Goal: Task Accomplishment & Management: Use online tool/utility

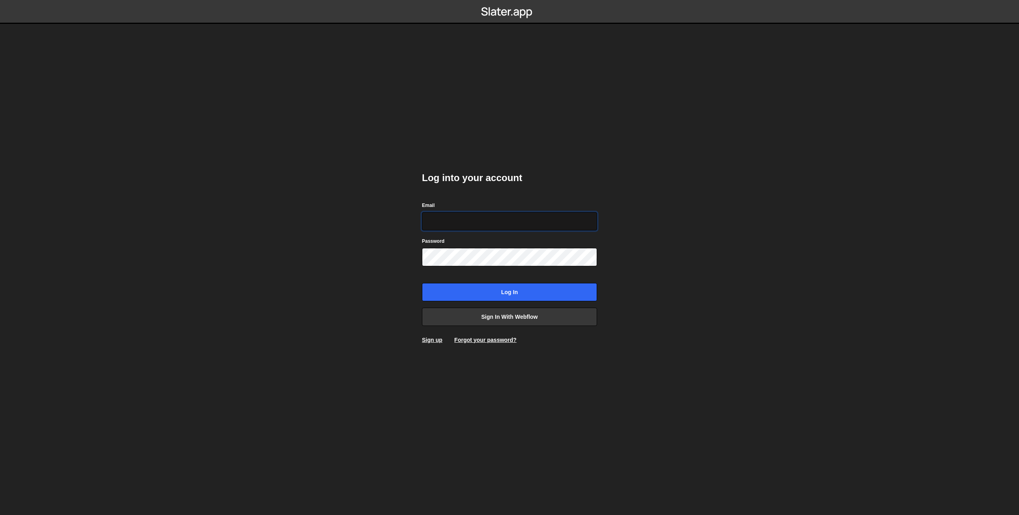
click at [441, 216] on input "Email" at bounding box center [509, 221] width 175 height 18
type input "[EMAIL_ADDRESS][DOMAIN_NAME]"
click at [482, 296] on input "Log in" at bounding box center [509, 292] width 175 height 18
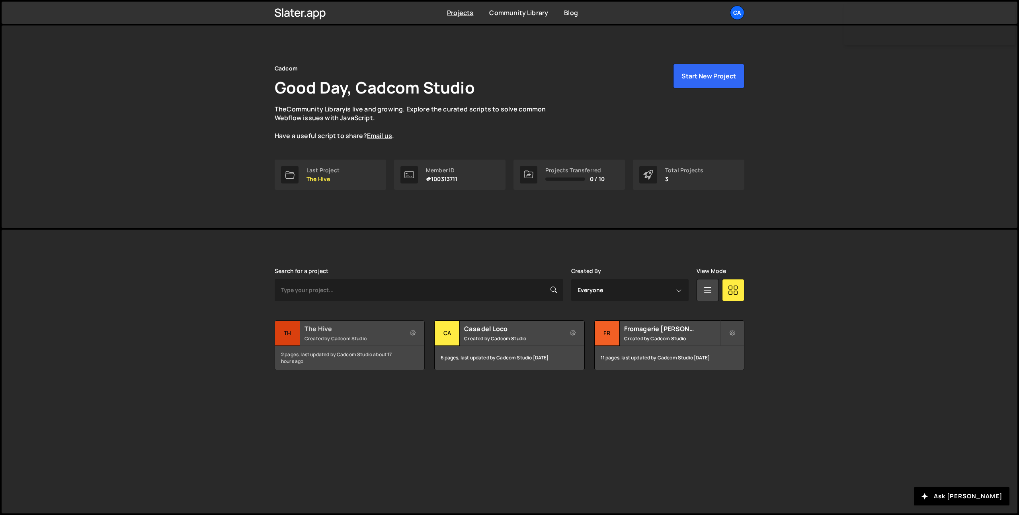
click at [330, 333] on div "The Hive Created by Cadcom Studio" at bounding box center [349, 333] width 149 height 25
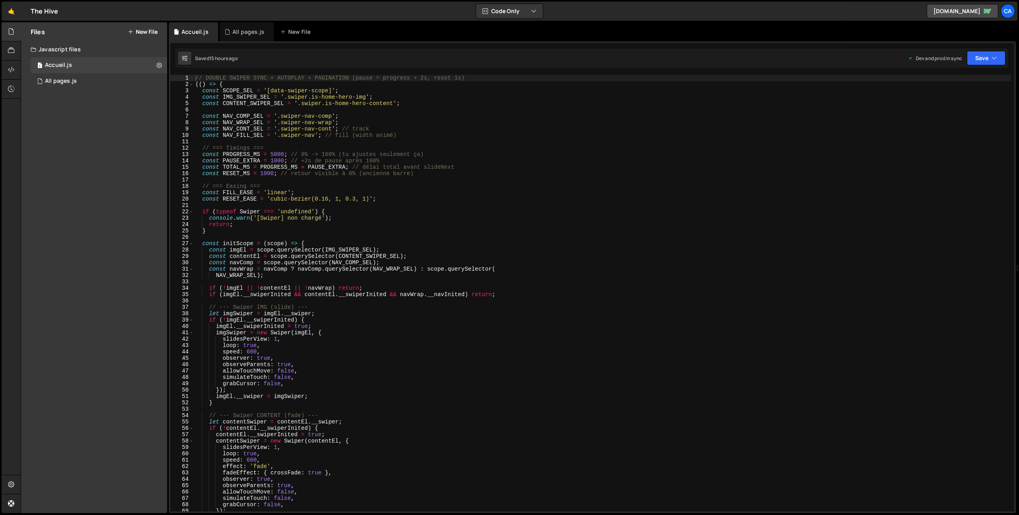
click at [297, 147] on div "// DOUBLE SWIPER SYNC + AUTOPLAY + PAGINATION (pause = progress + 2s, reset 1s)…" at bounding box center [602, 299] width 817 height 449
type textarea "})();"
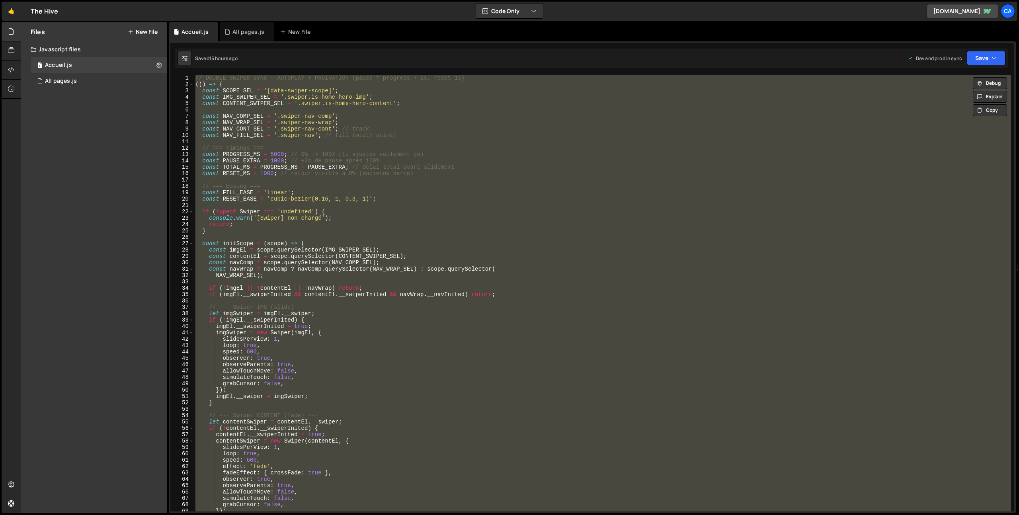
click at [504, 284] on div "// DOUBLE SWIPER SYNC + AUTOPLAY + PAGINATION (pause = progress + 2s, reset 1s)…" at bounding box center [602, 299] width 817 height 449
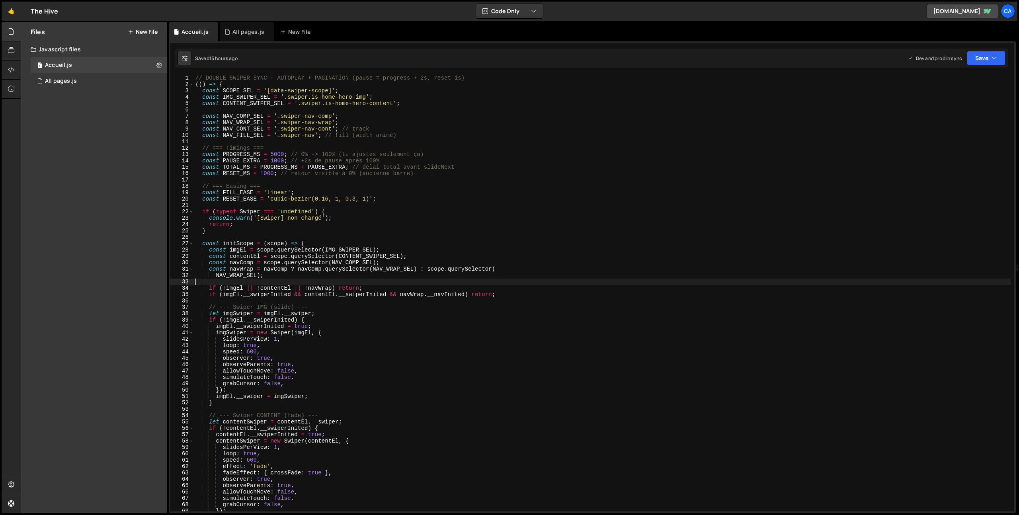
type textarea "})();"
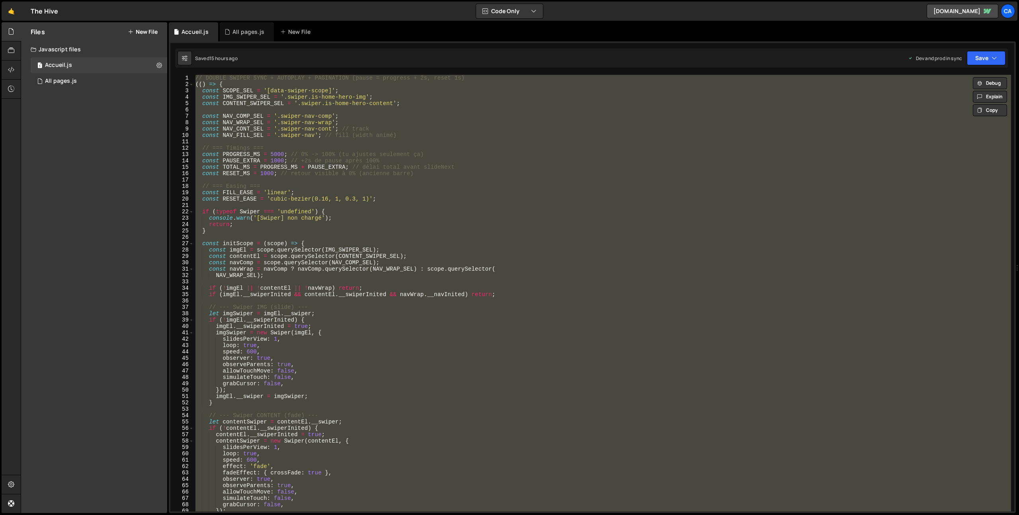
paste textarea
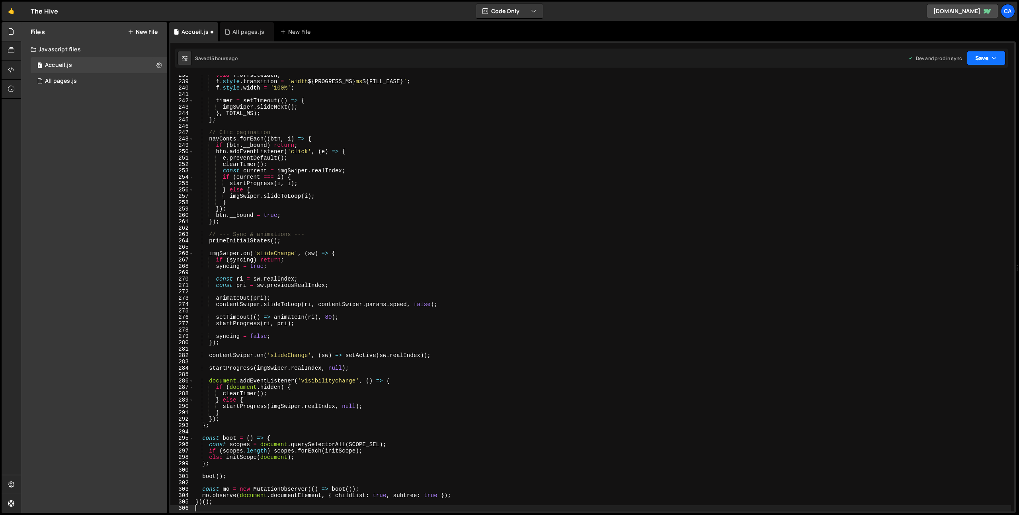
click at [986, 62] on button "Save" at bounding box center [986, 58] width 39 height 14
click at [958, 105] on div "Save to Production S" at bounding box center [959, 103] width 83 height 8
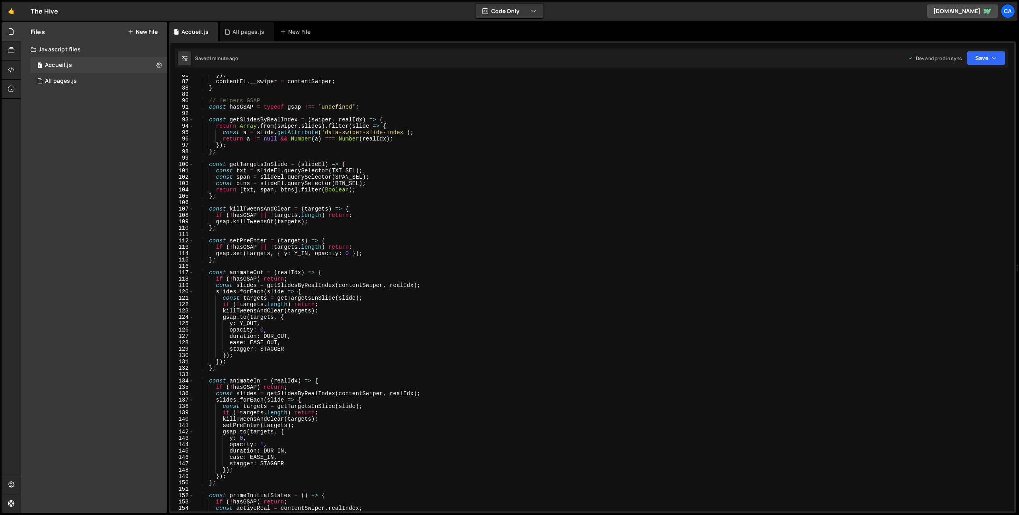
scroll to position [544, 0]
click at [236, 33] on div "All pages.js" at bounding box center [248, 32] width 32 height 8
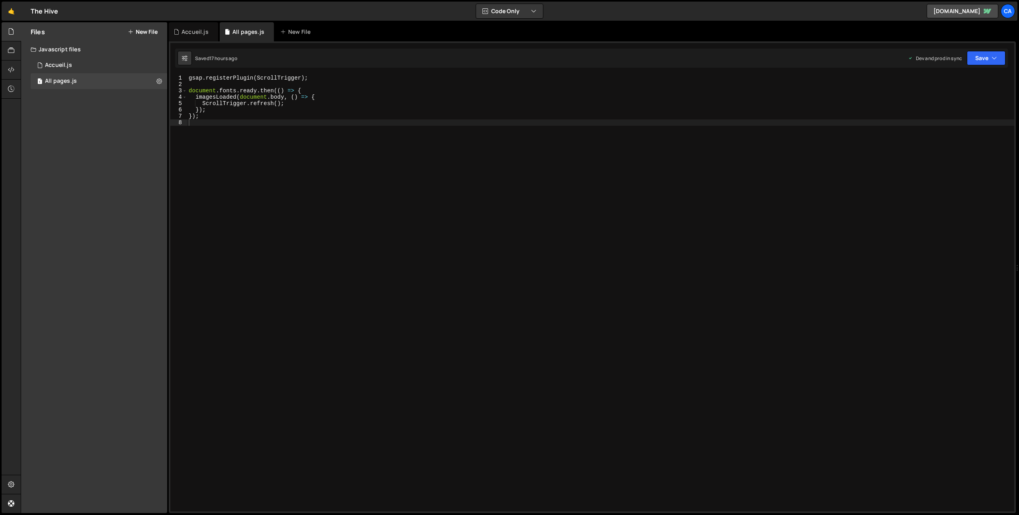
click at [134, 31] on button "New File" at bounding box center [143, 32] width 30 height 6
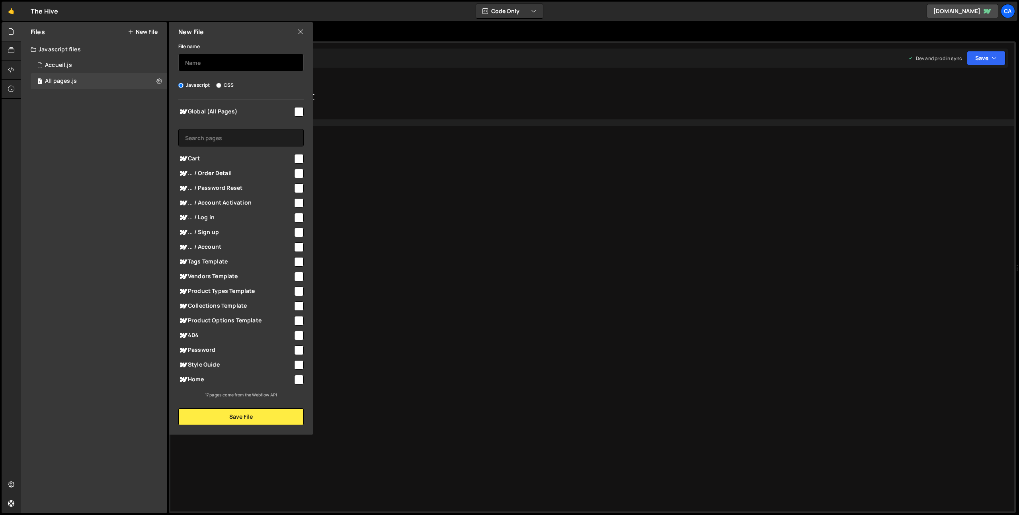
click at [206, 61] on input "text" at bounding box center [240, 63] width 125 height 18
type input "Animations"
click at [294, 113] on input "checkbox" at bounding box center [299, 112] width 10 height 10
checkbox input "true"
click at [249, 136] on input "text" at bounding box center [240, 138] width 125 height 18
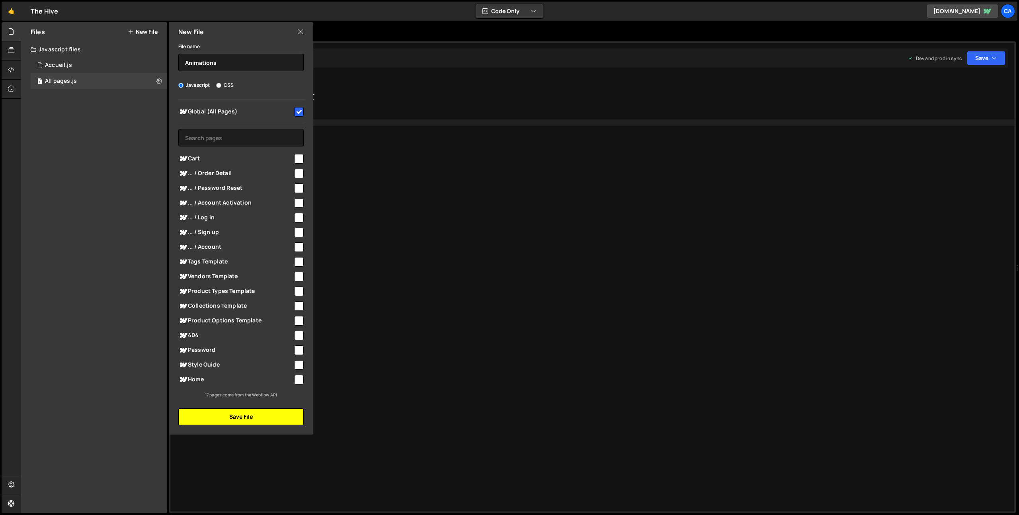
click at [247, 420] on button "Save File" at bounding box center [240, 416] width 125 height 17
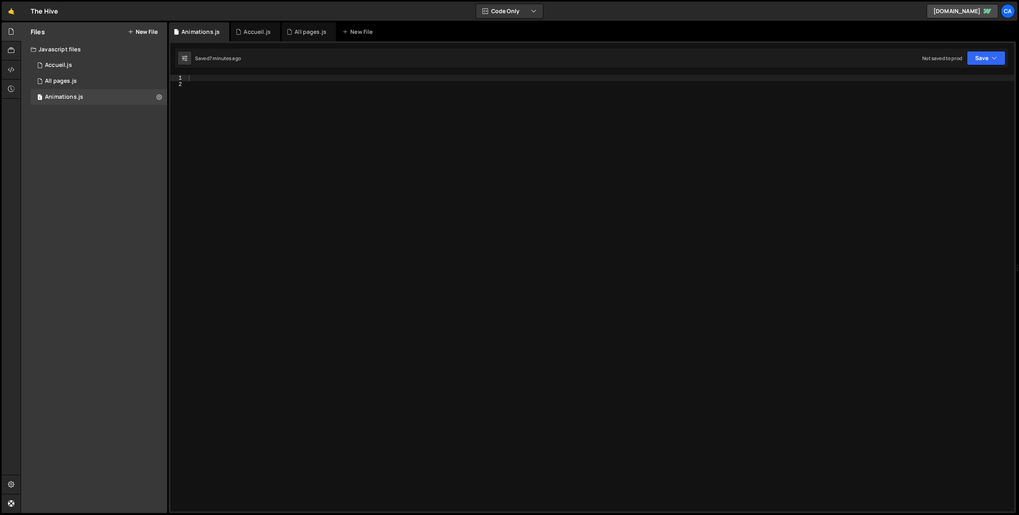
click at [304, 96] on div at bounding box center [600, 299] width 827 height 449
click at [263, 88] on div at bounding box center [600, 299] width 827 height 449
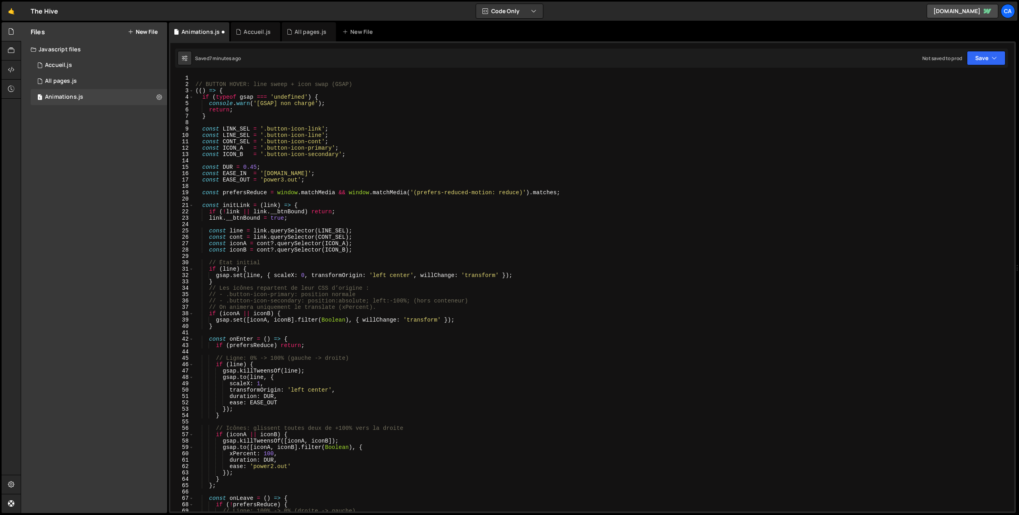
scroll to position [0, 0]
click at [981, 59] on button "Save" at bounding box center [986, 58] width 39 height 14
click at [949, 107] on div "Save to Production S" at bounding box center [959, 103] width 83 height 8
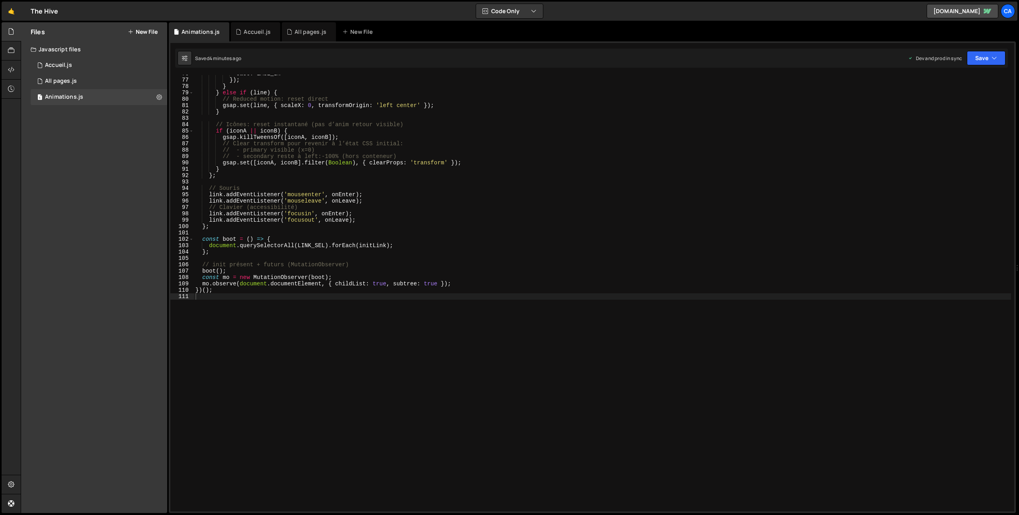
click at [540, 285] on div "ease : EASE_IN }) ; } } else if ( line ) { // Reduced motion: reset direct gsap…" at bounding box center [602, 294] width 817 height 449
type textarea "})();"
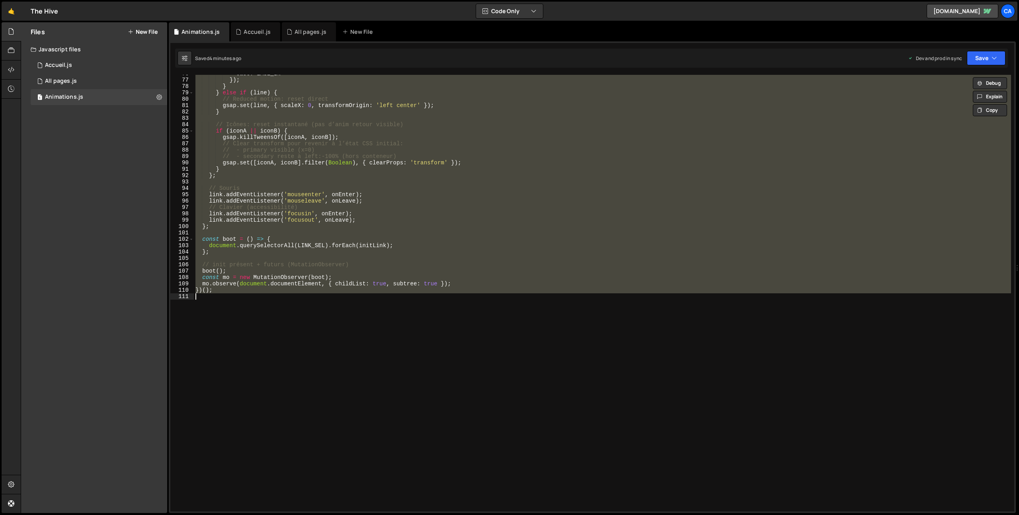
click at [434, 232] on div "ease : EASE_IN }) ; } } else if ( line ) { // Reduced motion: reset direct gsap…" at bounding box center [602, 293] width 817 height 437
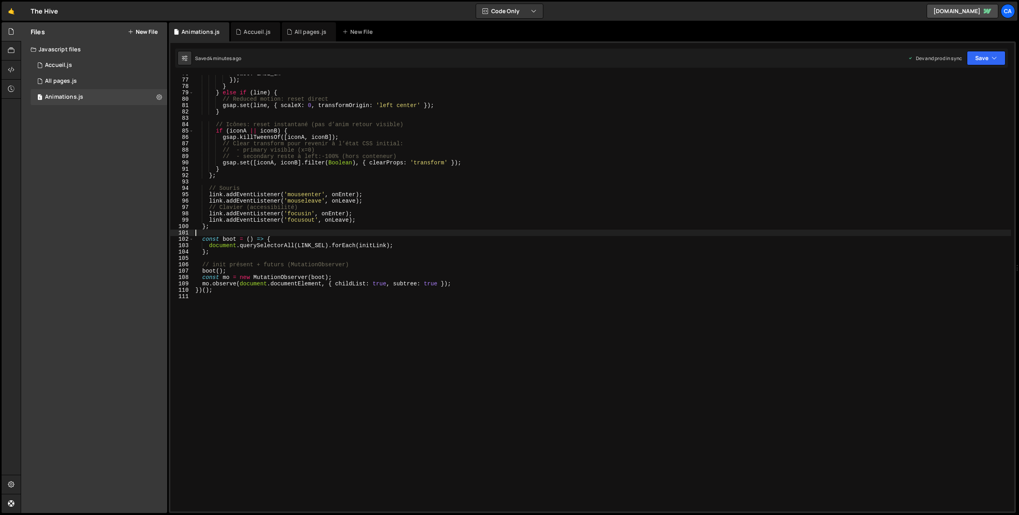
type textarea "})();"
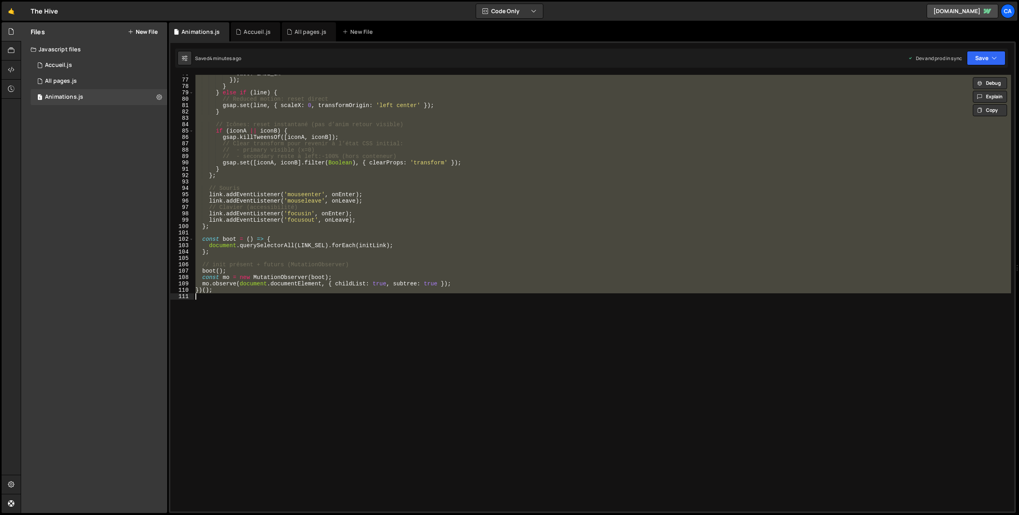
paste textarea
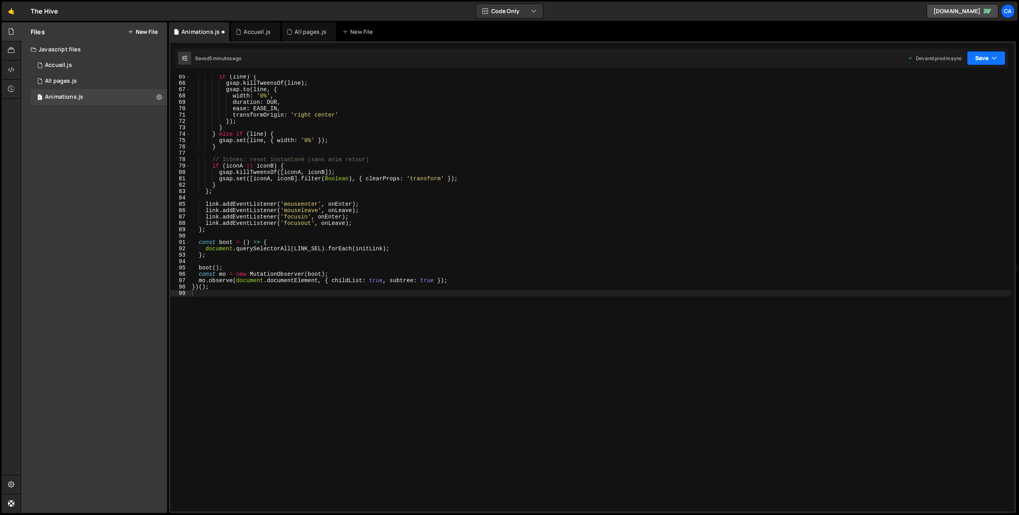
click at [983, 59] on button "Save" at bounding box center [986, 58] width 39 height 14
click at [953, 109] on div "4 minutes ago" at bounding box center [947, 112] width 31 height 7
click at [997, 52] on button "Save" at bounding box center [986, 58] width 39 height 14
click at [958, 115] on div "Saved 12 seconds ago" at bounding box center [959, 112] width 83 height 10
click at [445, 228] on div "if ( line ) { gsap . killTweensOf ( line ) ; gsap . to ( line , { width : '0%' …" at bounding box center [600, 298] width 821 height 449
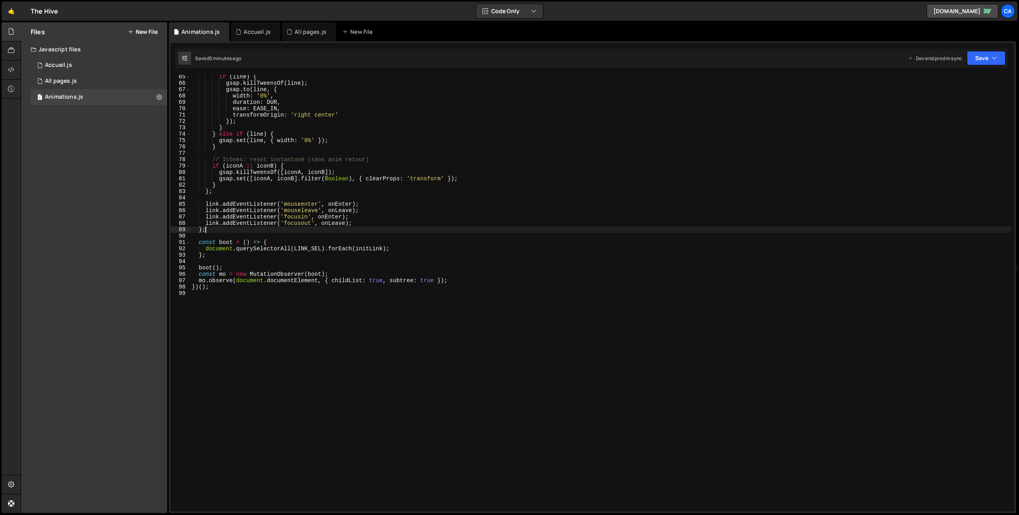
type textarea "})();"
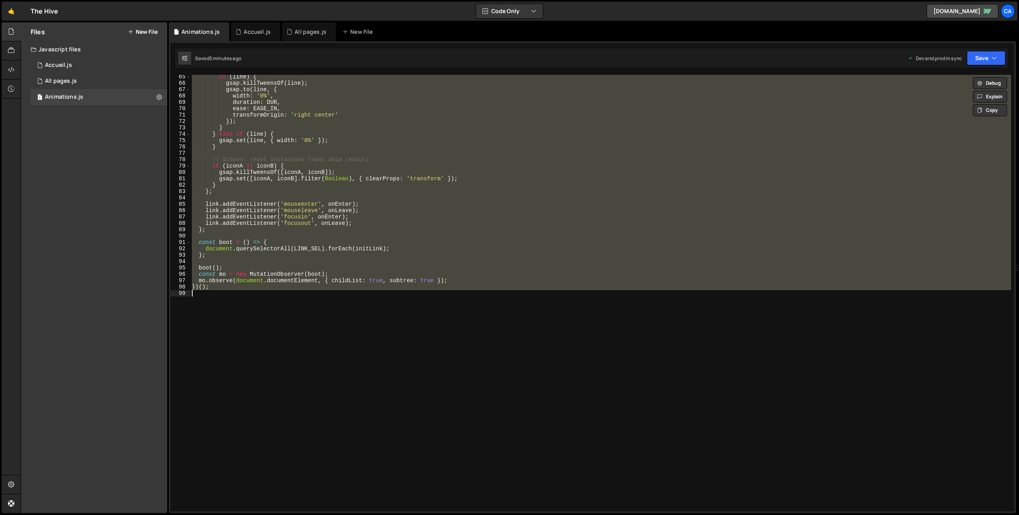
paste textarea
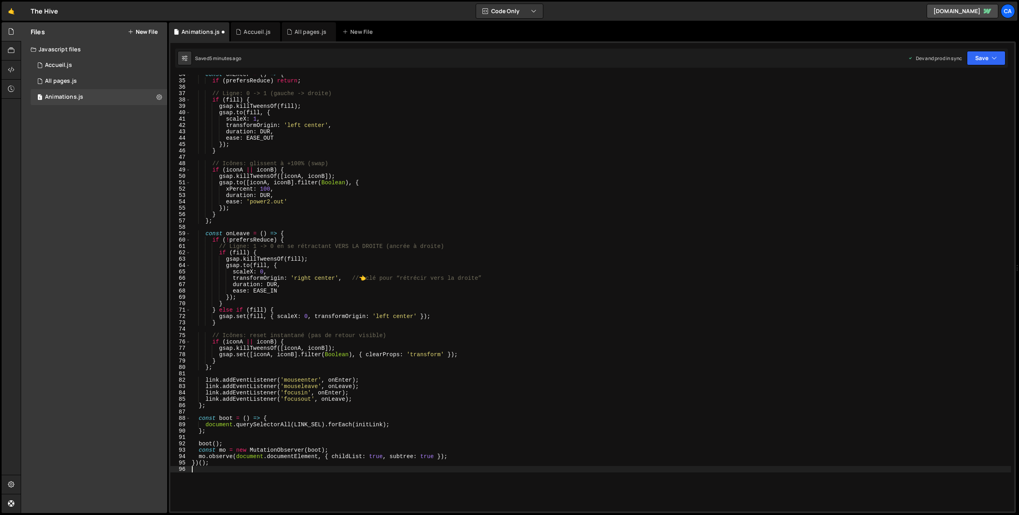
scroll to position [0, 0]
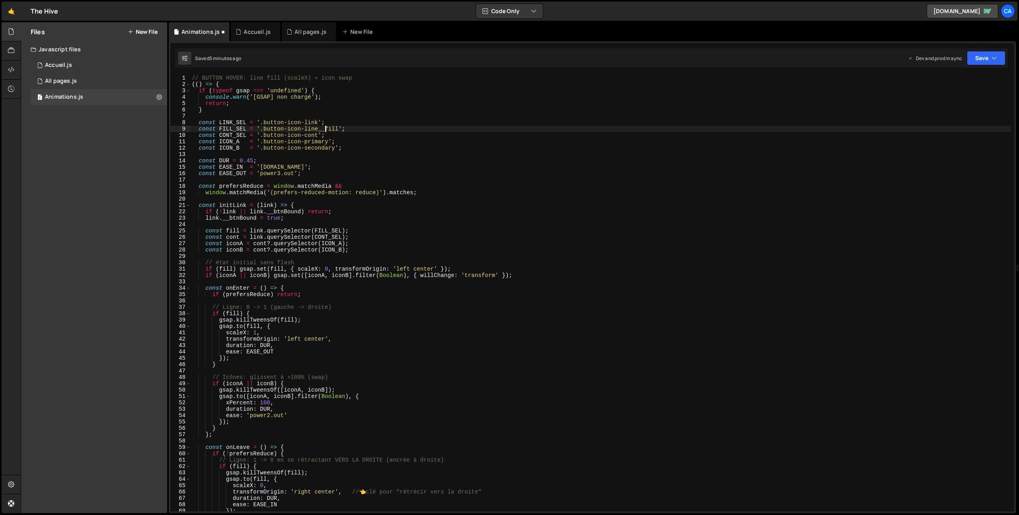
click at [326, 130] on div "// BUTTON HOVER: line fill (scaleX) + icon swap (( ) => { if ( typeof gsap === …" at bounding box center [600, 299] width 821 height 449
click at [983, 60] on button "Save" at bounding box center [986, 58] width 39 height 14
click at [943, 109] on div "5 minutes ago" at bounding box center [947, 112] width 31 height 7
click at [277, 127] on div "// BUTTON HOVER: line fill (scaleX) + icon swap (( ) => { if ( typeof gsap === …" at bounding box center [600, 299] width 821 height 449
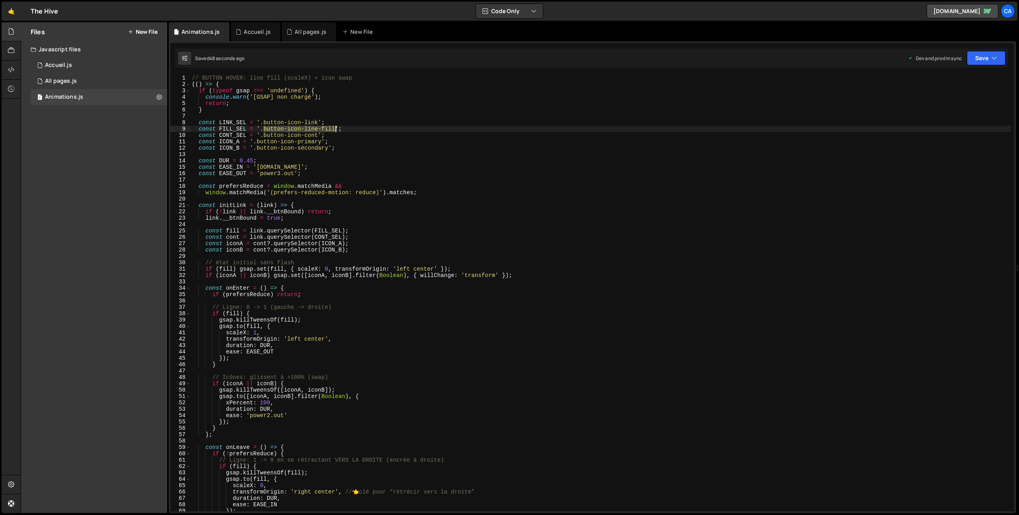
drag, startPoint x: 277, startPoint y: 127, endPoint x: 324, endPoint y: 127, distance: 47.4
click at [324, 127] on div "// BUTTON HOVER: line fill (scaleX) + icon swap (( ) => { if ( typeof gsap === …" at bounding box center [600, 299] width 821 height 449
paste textarea "button-icon-line-fill"
type textarea "const FILL_SEL = '.button-icon-line-fill';"
click at [986, 57] on button "Save" at bounding box center [986, 58] width 39 height 14
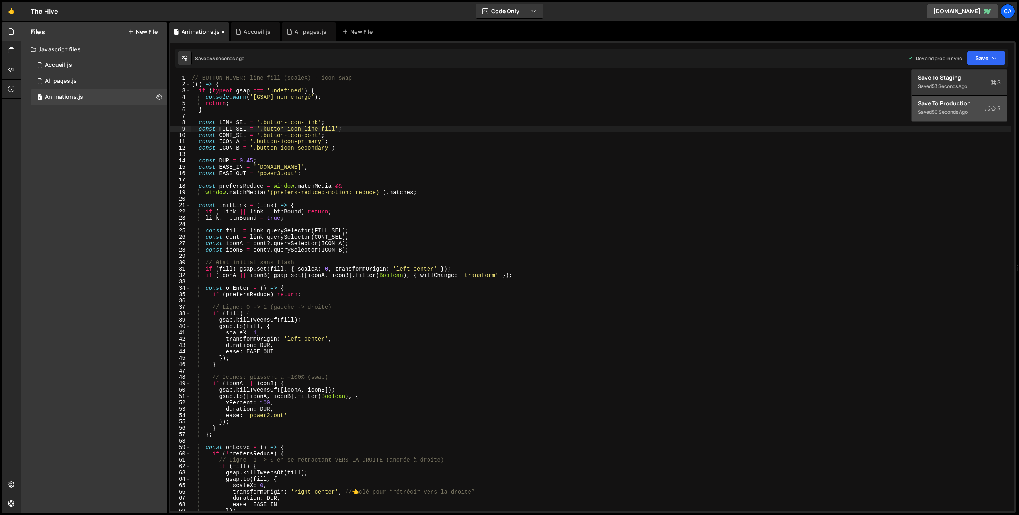
click at [964, 109] on div "50 seconds ago" at bounding box center [950, 112] width 36 height 7
